Goal: Task Accomplishment & Management: Use online tool/utility

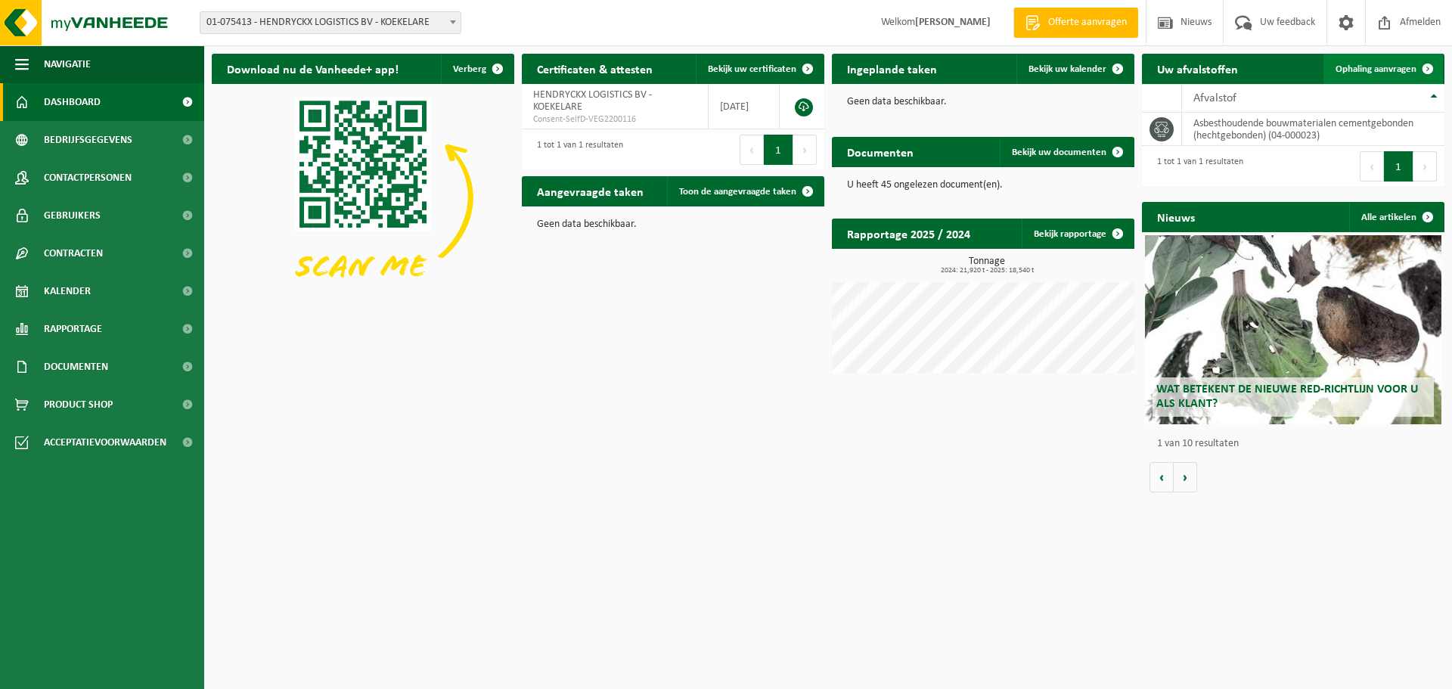
click at [1377, 68] on span "Ophaling aanvragen" at bounding box center [1376, 69] width 81 height 10
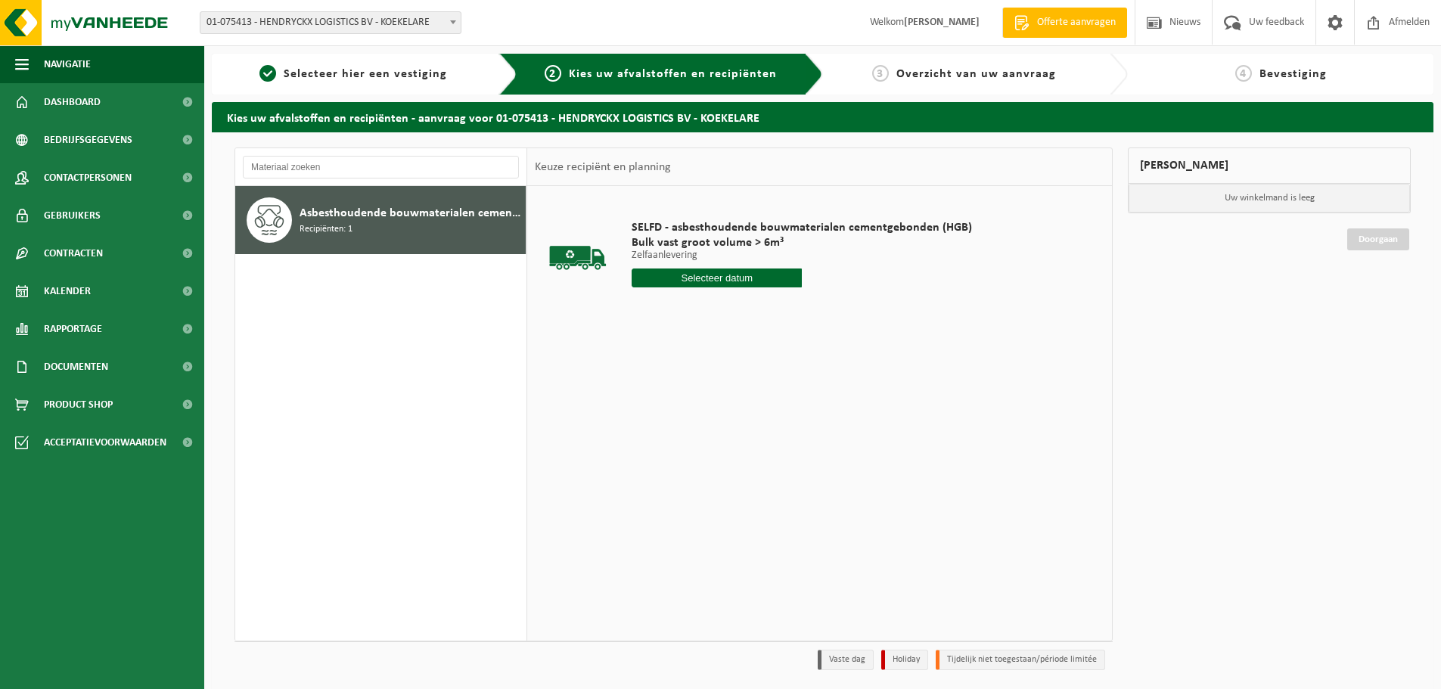
click at [711, 276] on input "text" at bounding box center [717, 278] width 170 height 19
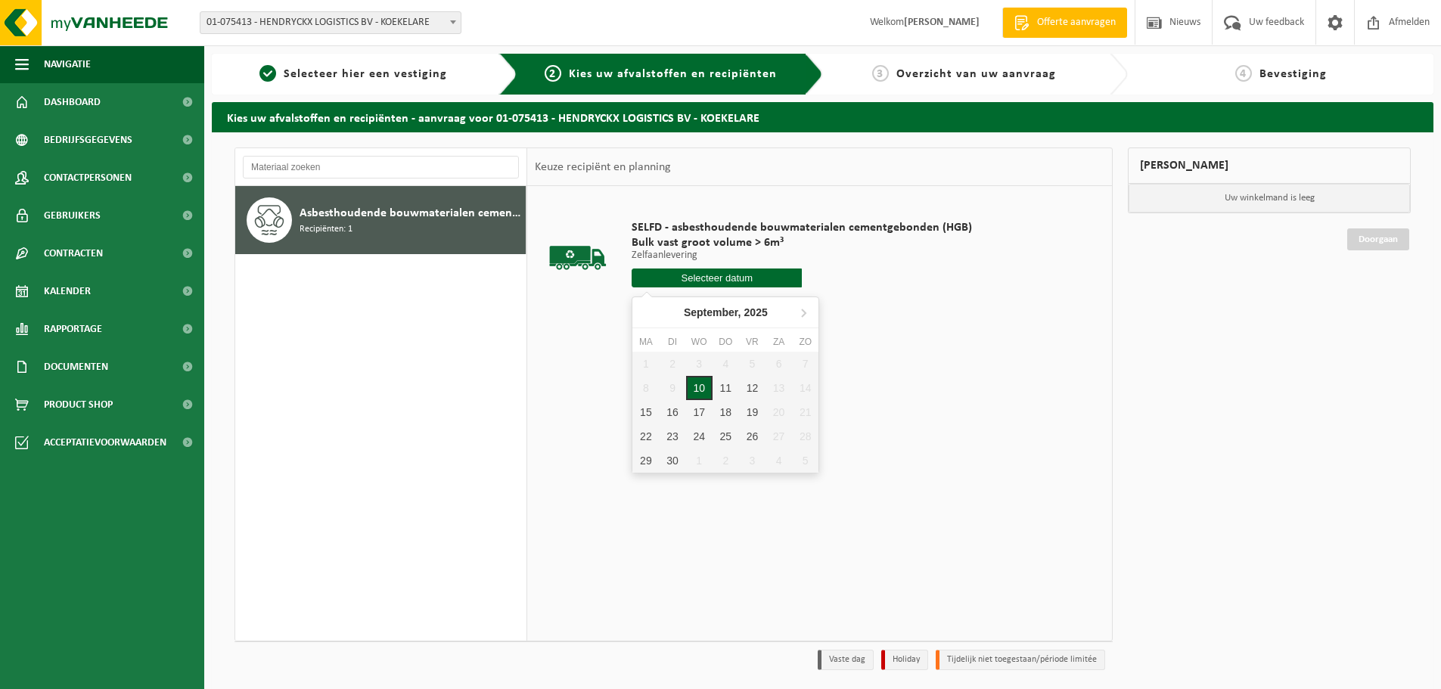
click at [704, 384] on div "10" at bounding box center [699, 388] width 26 height 24
type input "Van [DATE]"
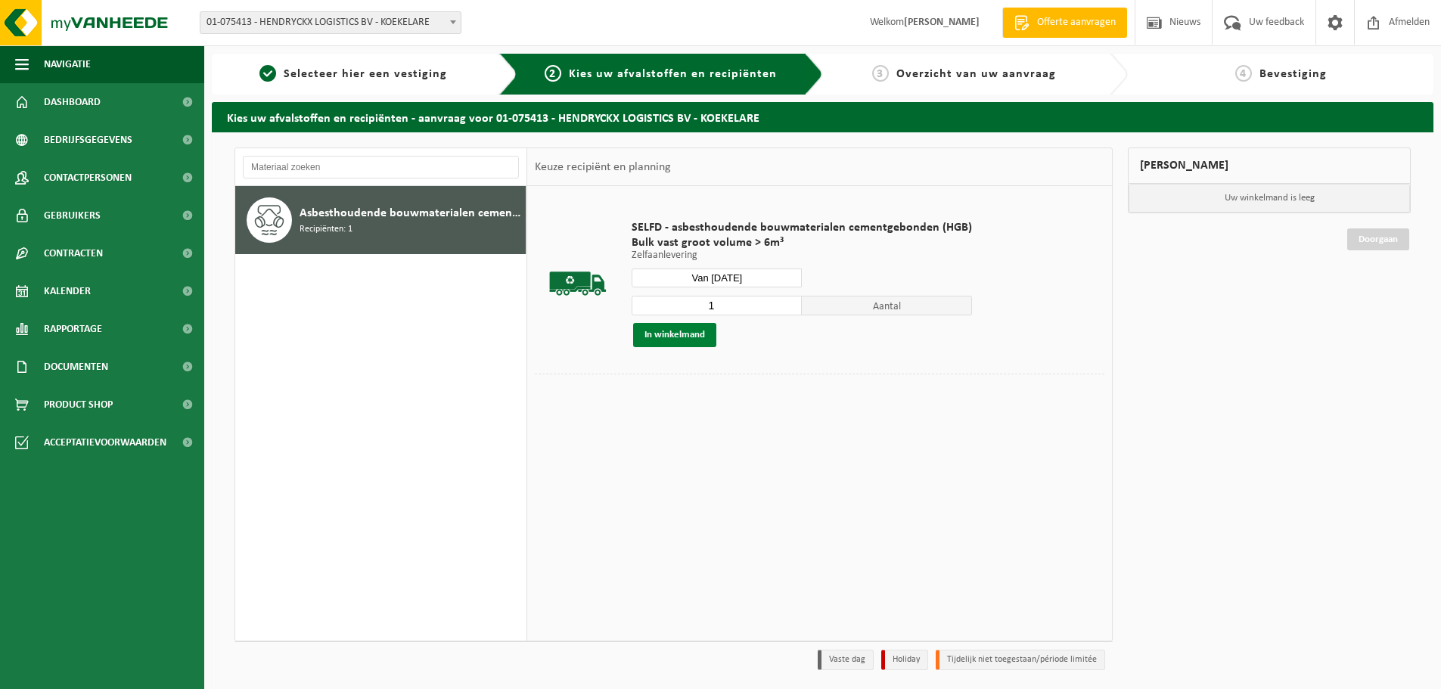
click at [686, 336] on button "In winkelmand" at bounding box center [674, 335] width 83 height 24
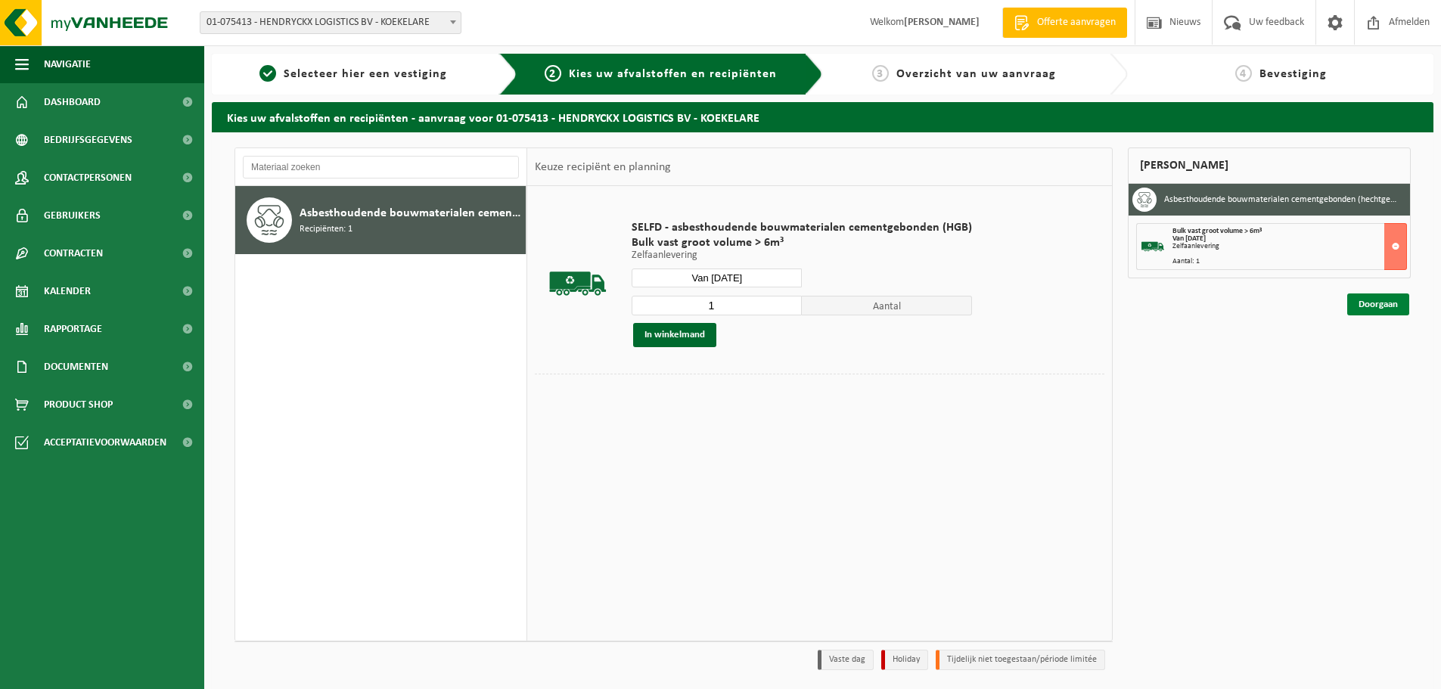
click at [1370, 305] on link "Doorgaan" at bounding box center [1378, 304] width 62 height 22
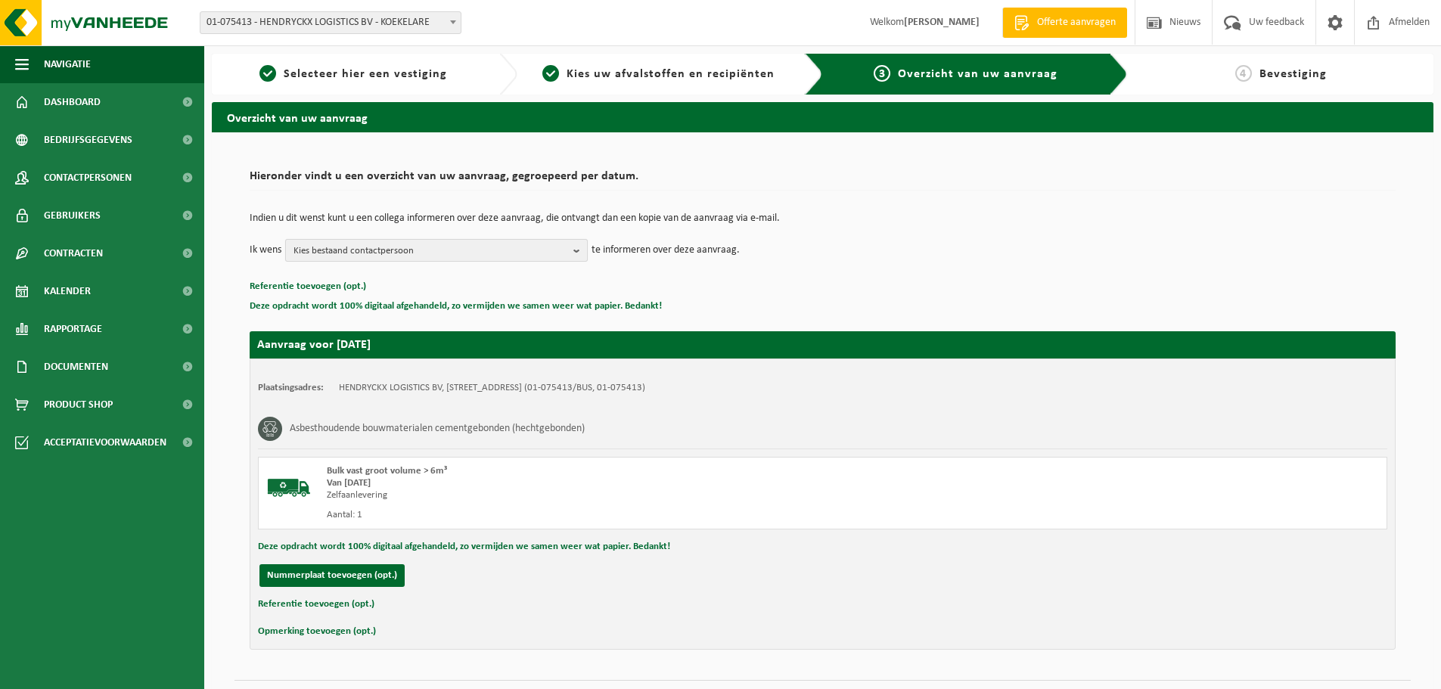
click at [585, 250] on b "button" at bounding box center [580, 250] width 14 height 21
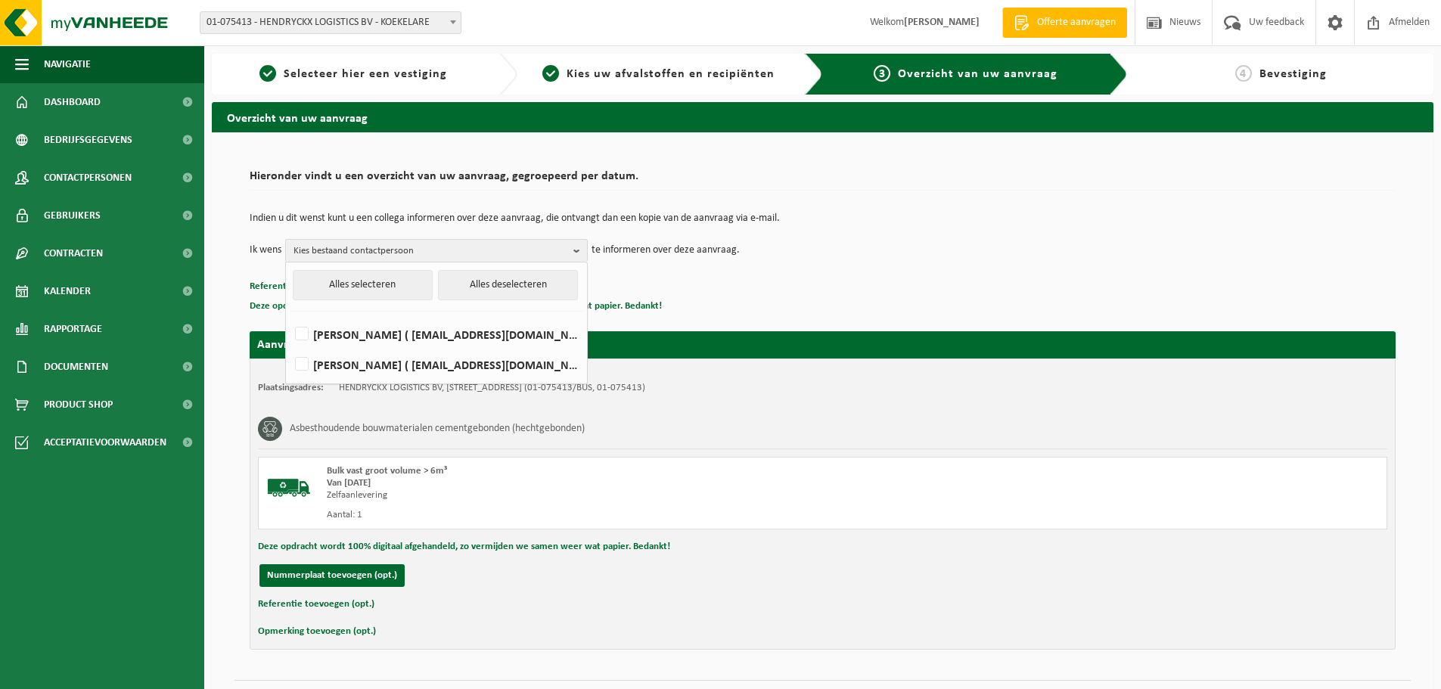
click at [924, 256] on td "Ik wens Kies bestaand contactpersoon Alles selecteren Alles deselecteren [PERSO…" at bounding box center [823, 250] width 1146 height 23
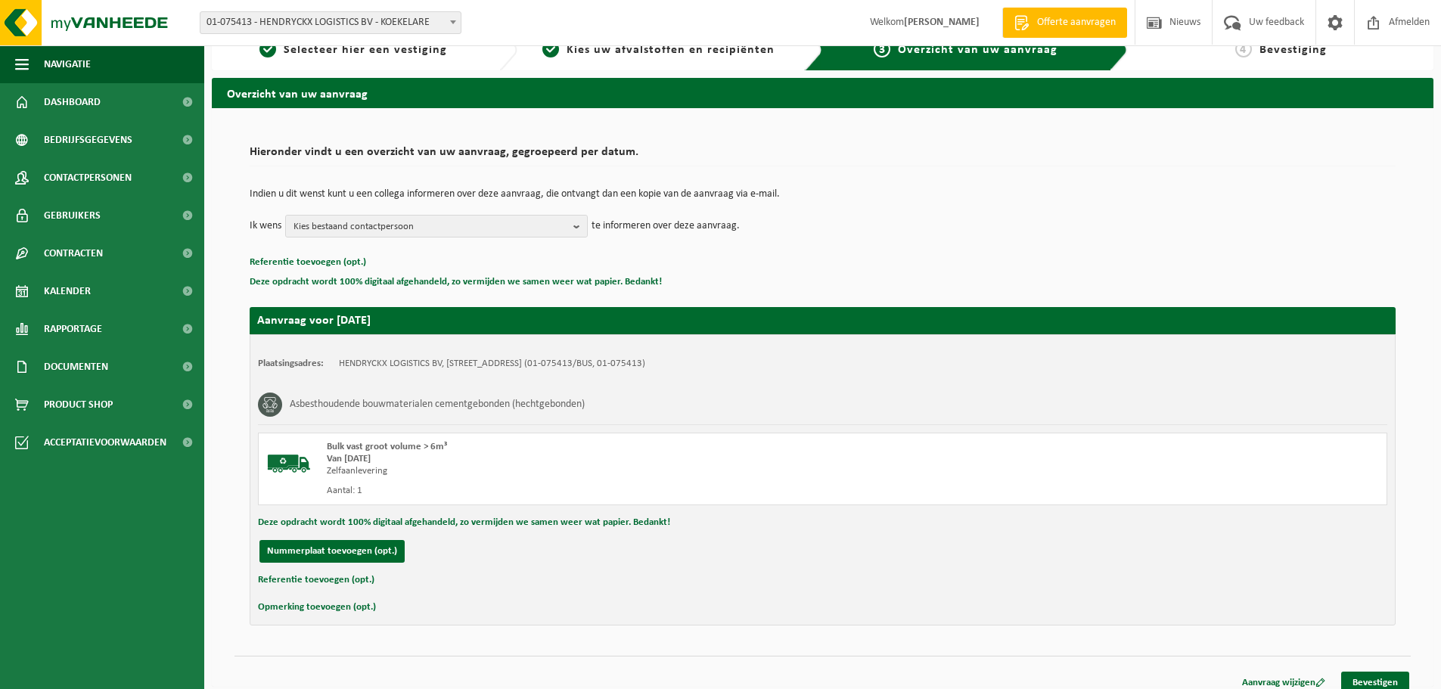
scroll to position [37, 0]
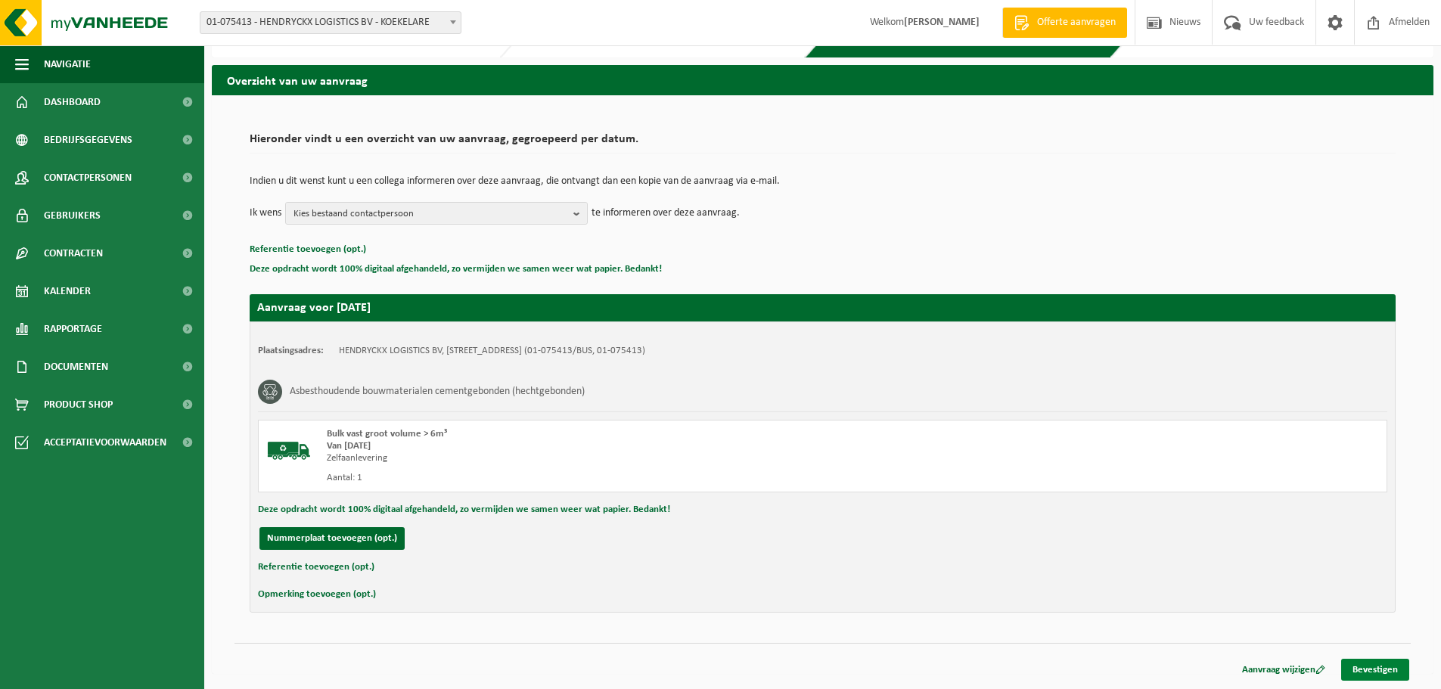
click at [1380, 671] on link "Bevestigen" at bounding box center [1375, 670] width 68 height 22
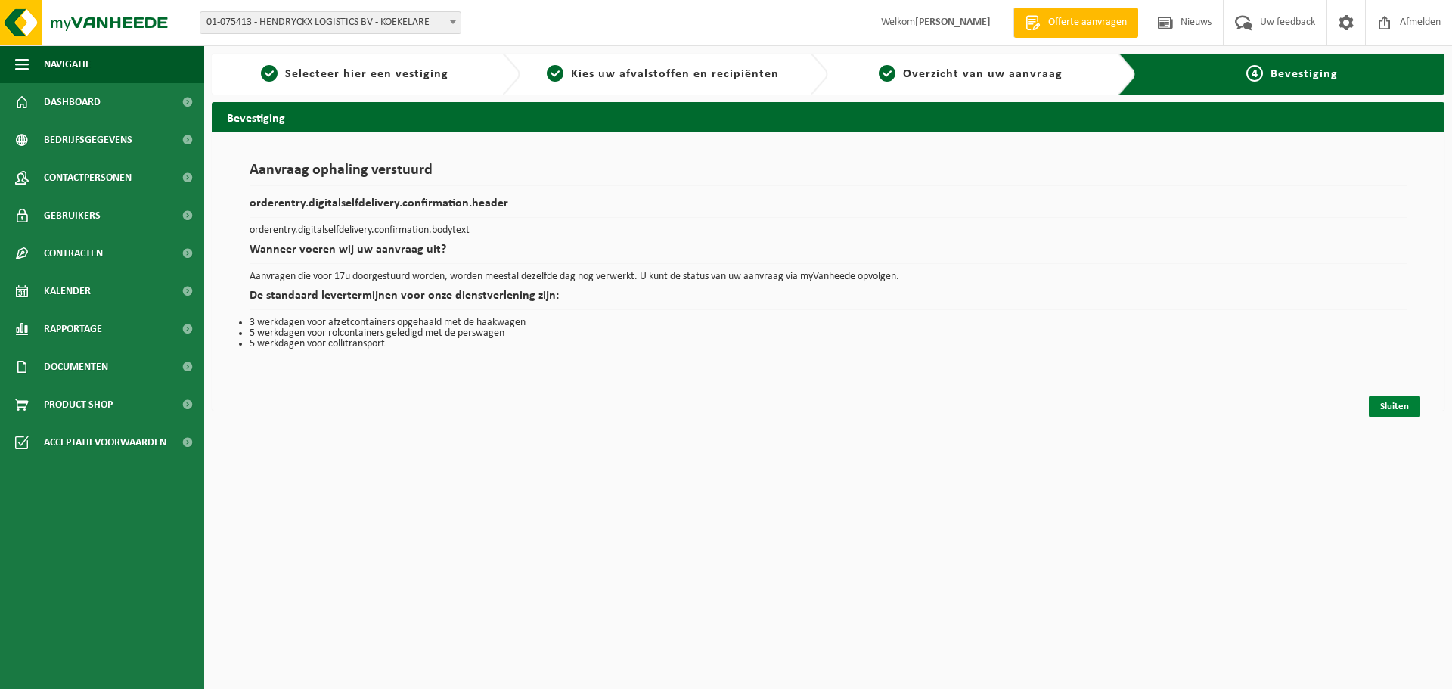
click at [1393, 409] on link "Sluiten" at bounding box center [1394, 407] width 51 height 22
